Goal: Find specific page/section: Find specific page/section

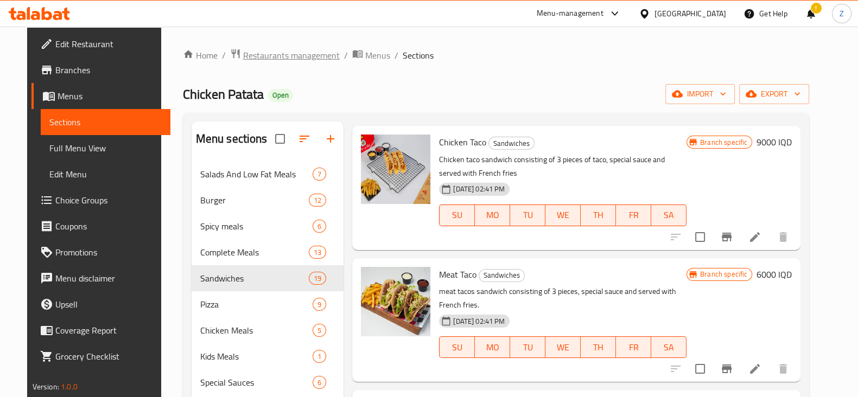
click at [258, 50] on span "Restaurants management" at bounding box center [291, 55] width 97 height 13
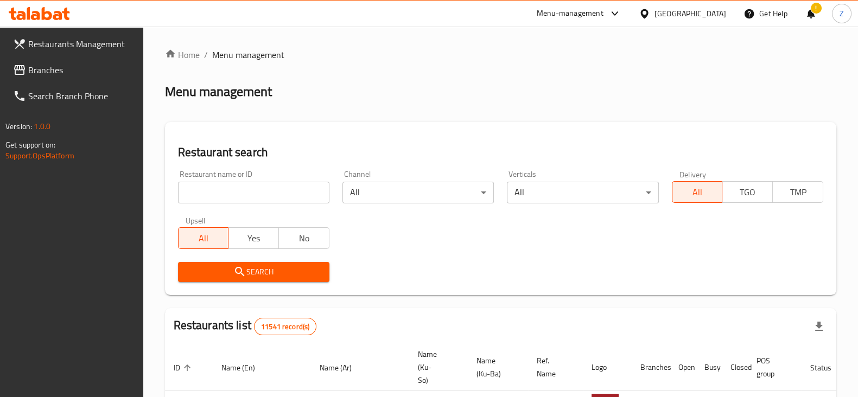
click at [281, 191] on div at bounding box center [429, 198] width 858 height 397
click at [281, 191] on input "search" at bounding box center [253, 193] width 151 height 22
type input "Lalav"
click button "Search" at bounding box center [253, 272] width 151 height 20
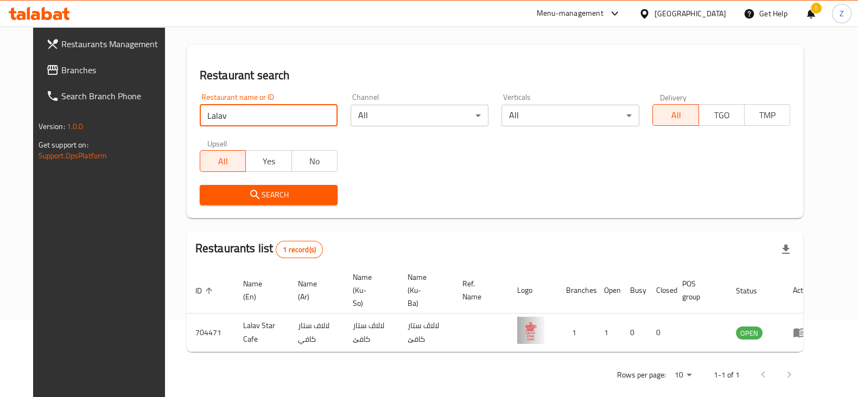
scroll to position [78, 0]
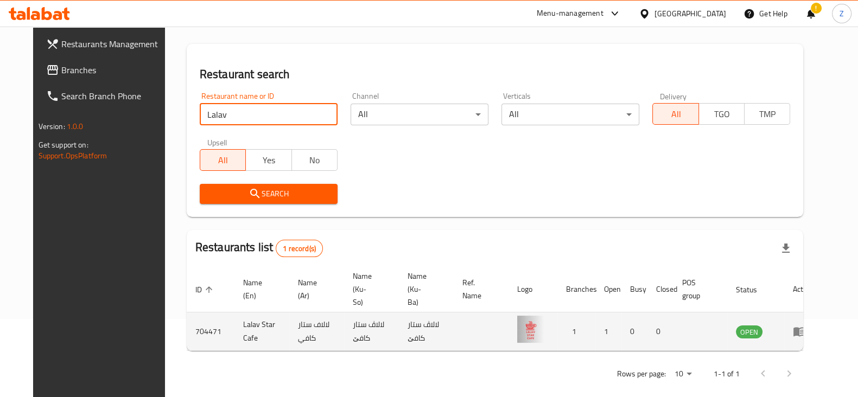
click at [234, 312] on td "Lalav Star Cafe" at bounding box center [261, 331] width 55 height 39
copy td "Lalav Star Cafe"
click at [187, 317] on td "704471" at bounding box center [211, 331] width 48 height 39
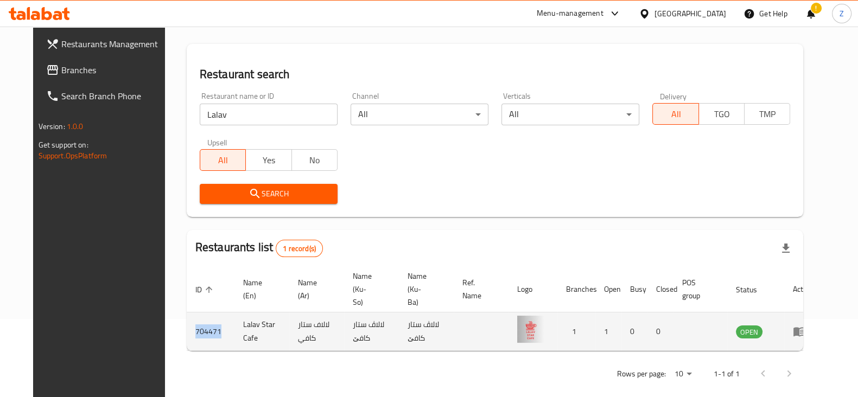
click at [187, 317] on td "704471" at bounding box center [211, 331] width 48 height 39
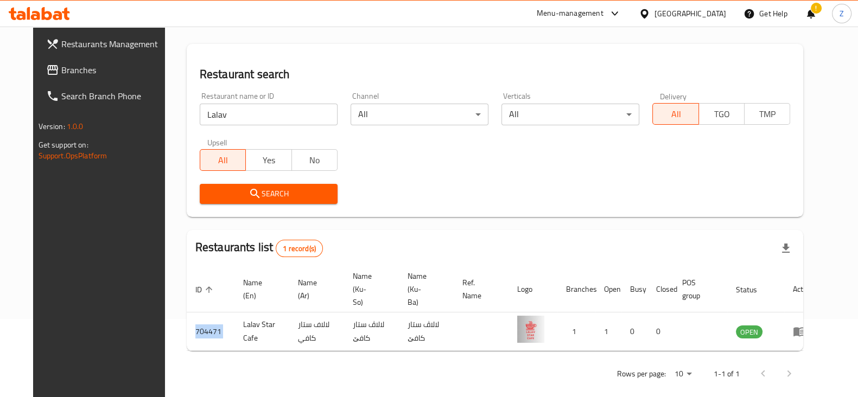
copy td "704471"
